Goal: Task Accomplishment & Management: Manage account settings

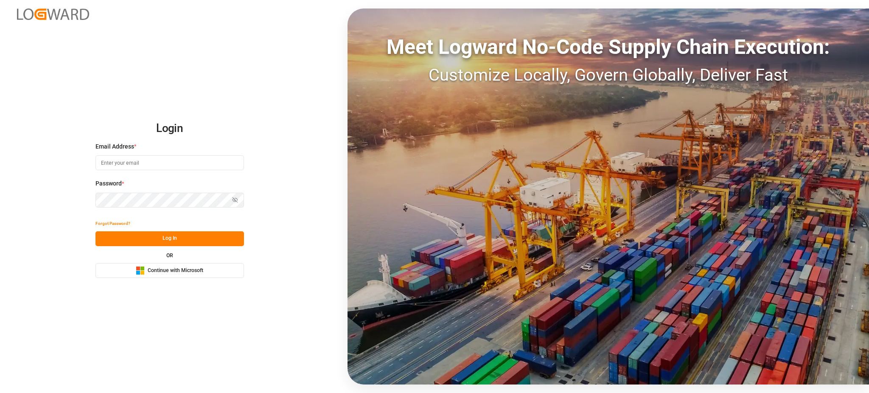
click at [172, 277] on button "Microsoft Logo Continue with Microsoft" at bounding box center [169, 270] width 148 height 15
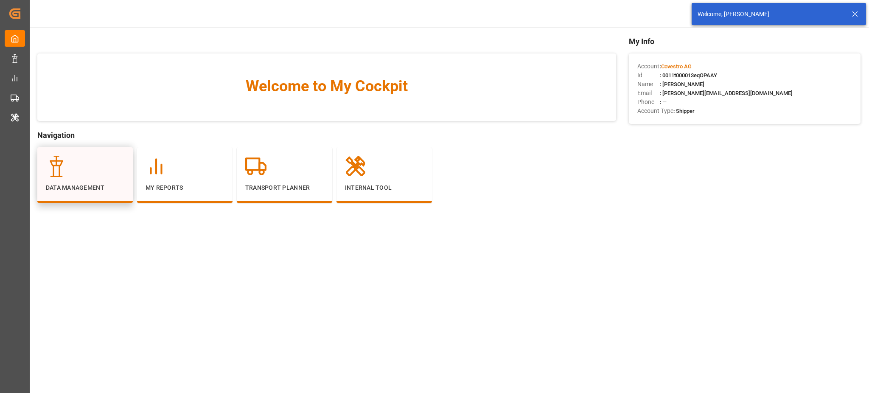
click at [121, 176] on div at bounding box center [85, 166] width 78 height 21
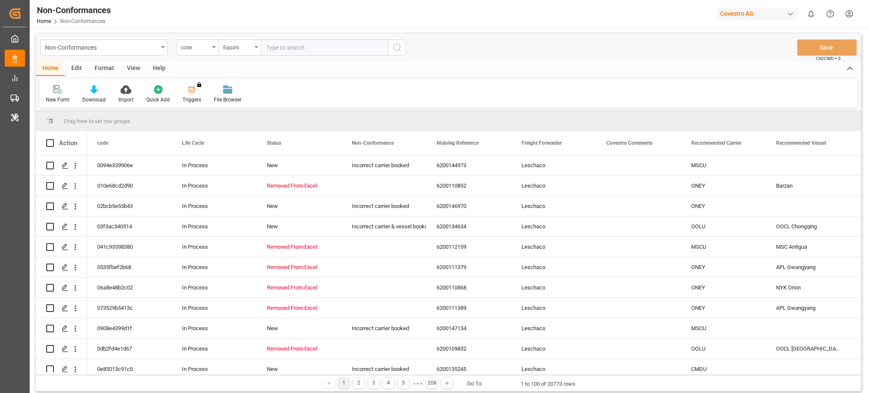
click at [77, 72] on div "Edit" at bounding box center [76, 69] width 23 height 14
click at [243, 94] on div "Schema Edit" at bounding box center [231, 94] width 42 height 19
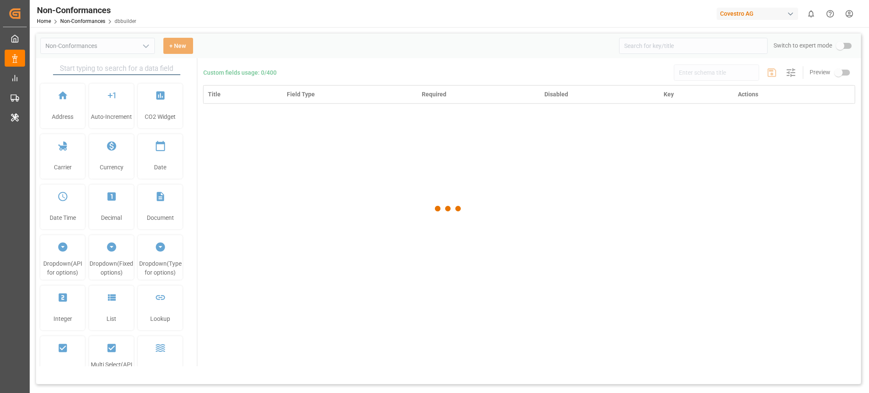
type input "Non-Conformances"
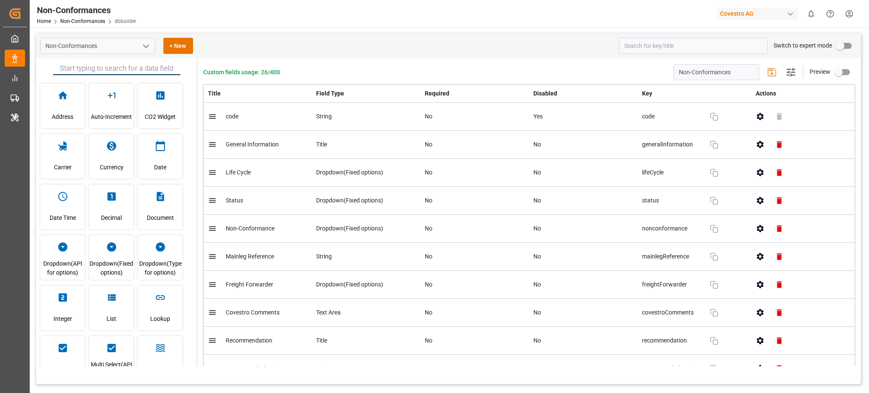
click at [845, 41] on input "primary checkbox" at bounding box center [840, 46] width 48 height 16
checkbox input "true"
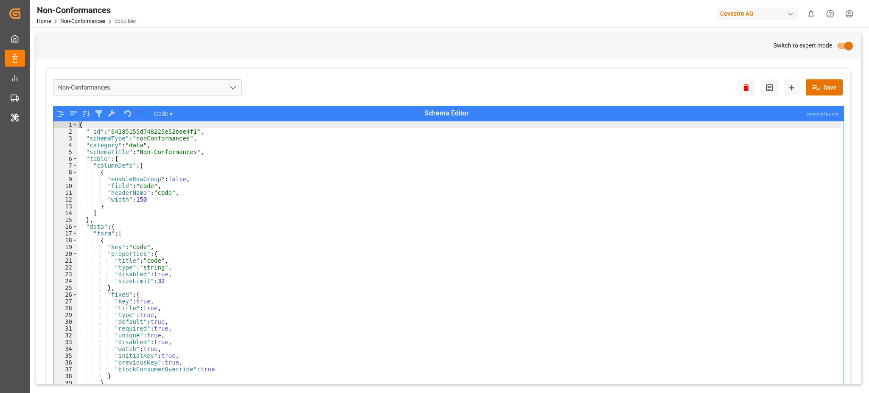
type textarea "]"
click at [785, 211] on div "{ "_id" : "64185155d748225e52eae4f1" , "schemaType" : "nonConformances" , "cate…" at bounding box center [459, 269] width 764 height 297
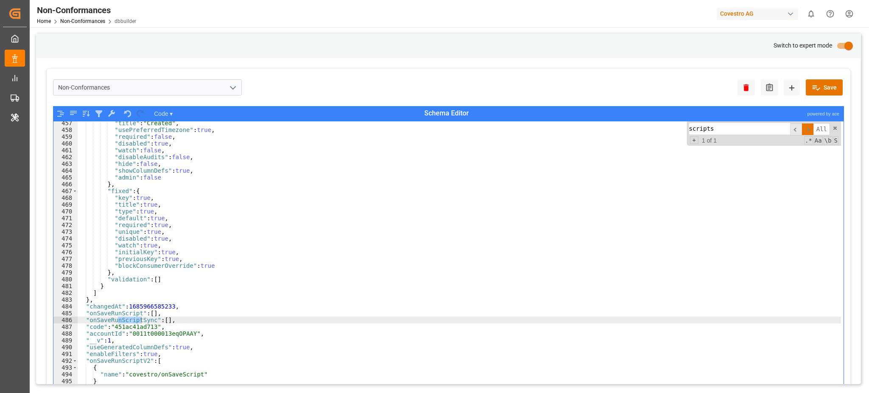
type input "scripts"
click at [238, 83] on button "open menu" at bounding box center [232, 87] width 13 height 13
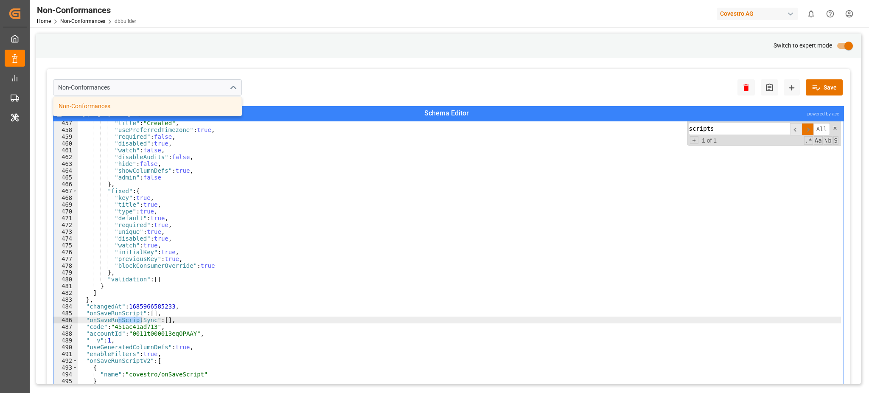
click at [292, 84] on div "Non-Conformances Non-Conformances Delete Audit New Schema Save" at bounding box center [448, 88] width 791 height 27
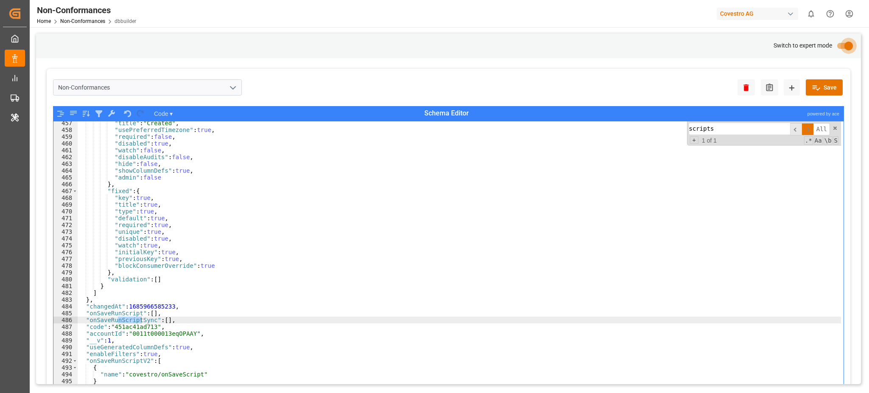
click at [843, 47] on input "primary checkbox" at bounding box center [848, 46] width 48 height 16
checkbox input "false"
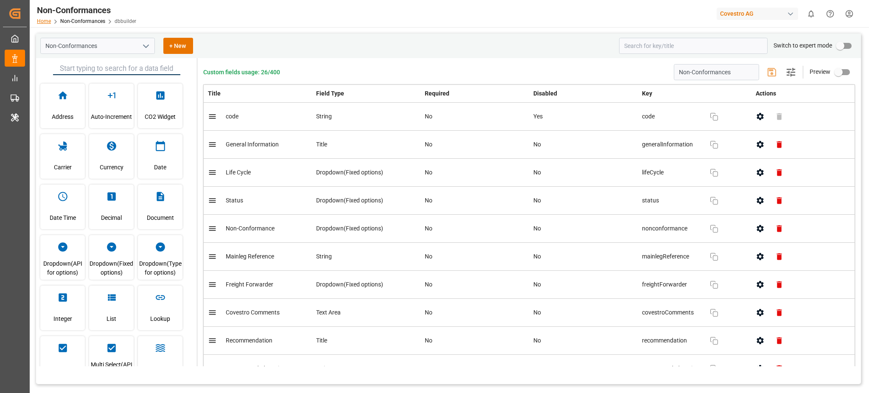
click at [48, 20] on link "Home" at bounding box center [44, 21] width 14 height 6
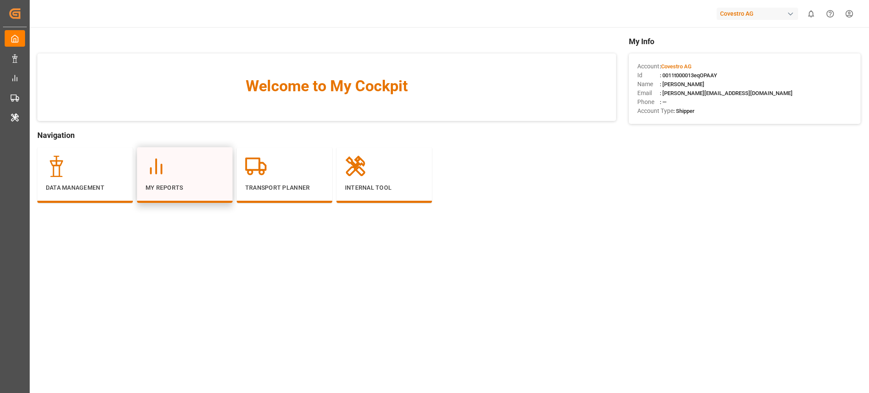
click at [196, 174] on div at bounding box center [184, 166] width 78 height 21
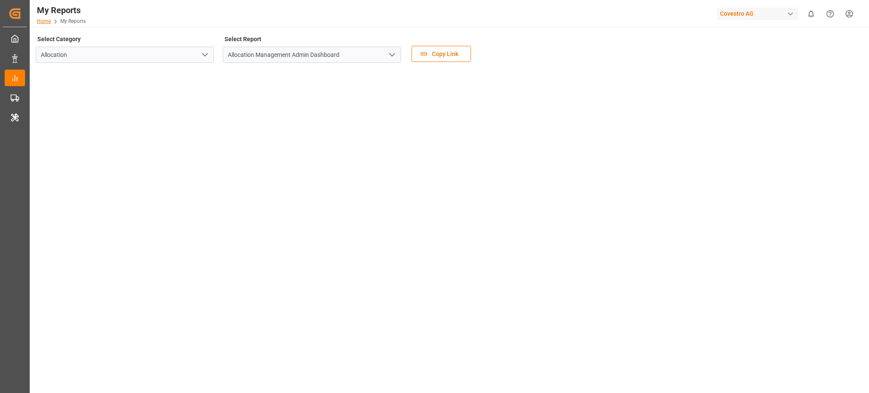
click at [45, 24] on link "Home" at bounding box center [44, 21] width 14 height 6
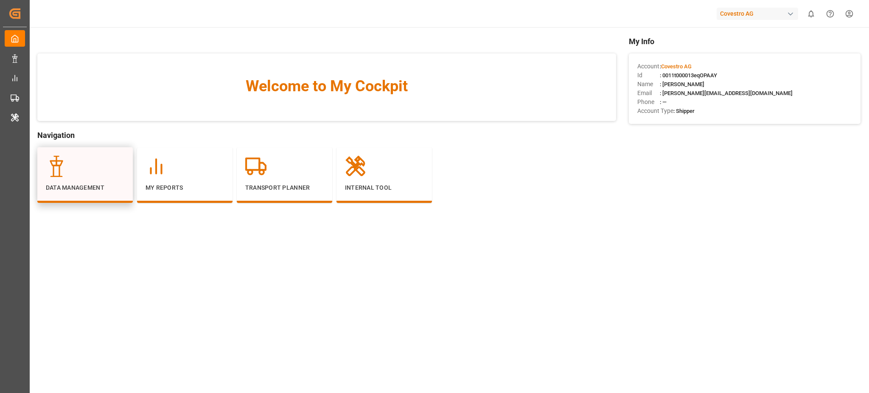
click at [90, 175] on div at bounding box center [85, 166] width 78 height 21
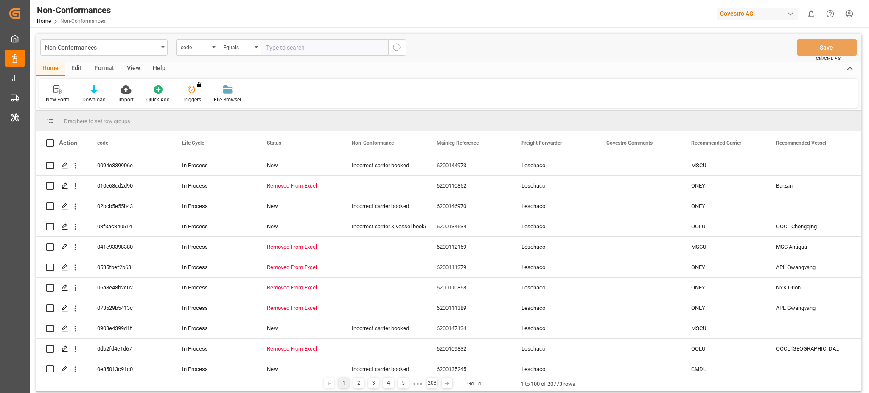
click at [76, 73] on div "Edit" at bounding box center [76, 69] width 23 height 14
click at [238, 96] on div "Schema Edit" at bounding box center [230, 100] width 29 height 8
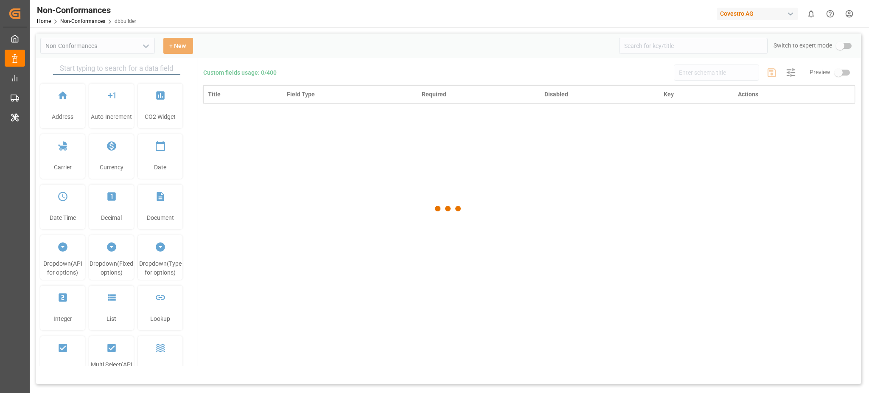
type input "Non-Conformances"
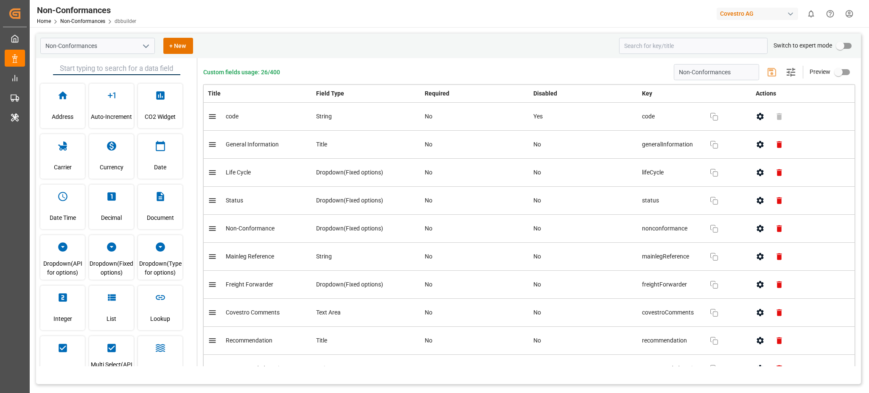
click at [840, 38] on input "primary checkbox" at bounding box center [840, 46] width 48 height 16
checkbox input "true"
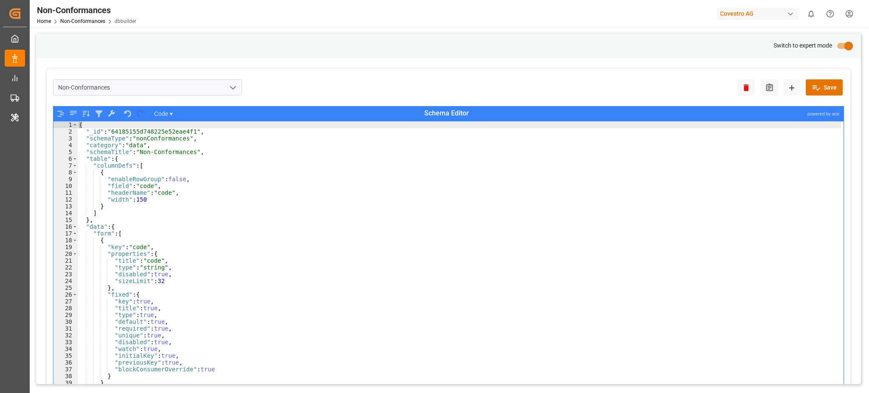
type textarea ""title": "code","
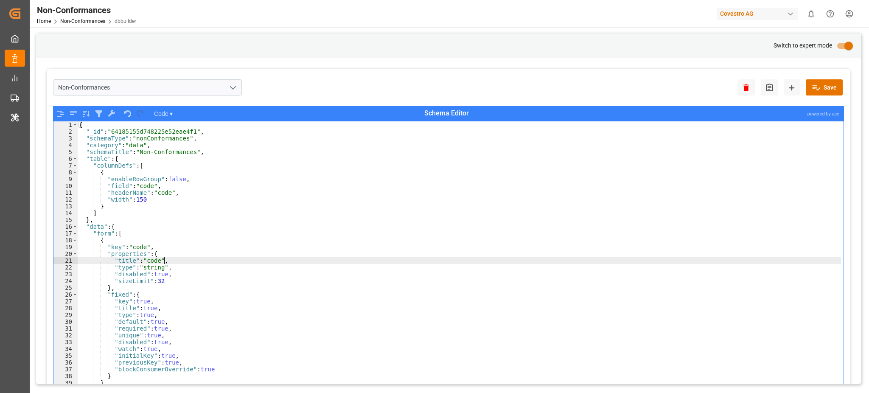
click at [573, 261] on div "{ "_id" : "64185155d748225e52eae4f1" , "schemaType" : "nonConformances" , "cate…" at bounding box center [459, 269] width 764 height 297
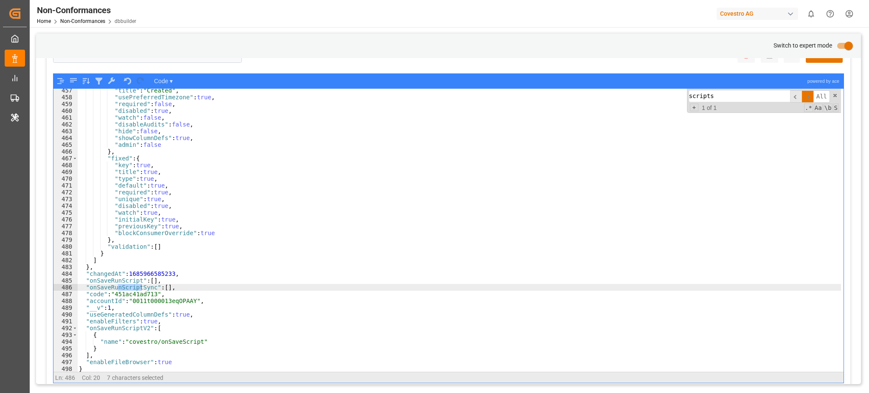
scroll to position [46, 0]
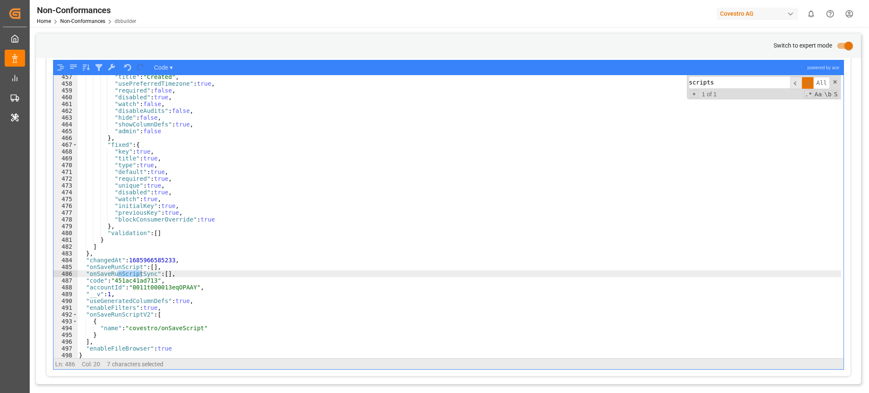
type input "scripts"
type textarea ""name": "covestro/onSaveScript""
drag, startPoint x: 201, startPoint y: 327, endPoint x: 99, endPoint y: 326, distance: 102.7
click at [99, 326] on div ""title" : "Created" , "usePreferredTimezone" : true , "required" : false , "dis…" at bounding box center [459, 221] width 764 height 297
